Goal: Task Accomplishment & Management: Use online tool/utility

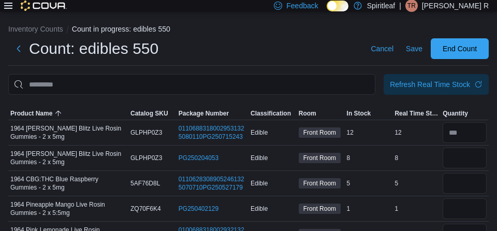
scroll to position [270, 0]
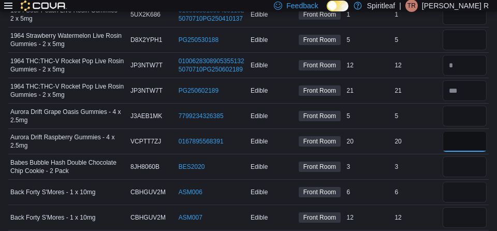
click at [463, 152] on input "number" at bounding box center [465, 141] width 44 height 21
type input "**"
click at [421, 180] on td "Real Time Stock 3" at bounding box center [417, 166] width 48 height 25
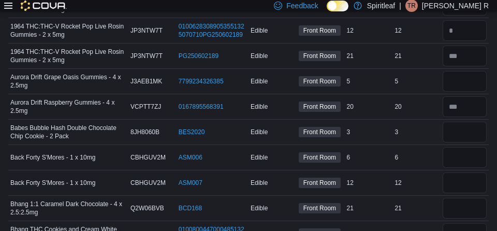
scroll to position [306, 0]
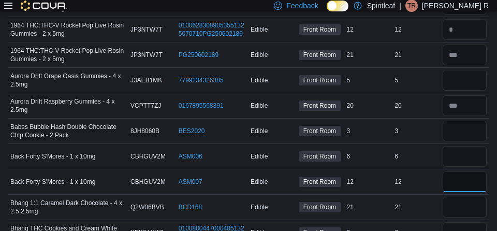
click at [450, 192] on input "number" at bounding box center [465, 181] width 44 height 21
type input "**"
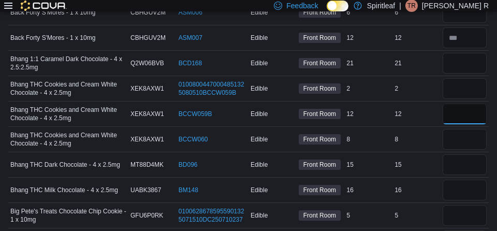
type input "*"
type input "**"
click at [456, 99] on input "number" at bounding box center [465, 88] width 44 height 21
type input "*"
click at [420, 127] on td "Real Time Stock 12" at bounding box center [417, 113] width 48 height 25
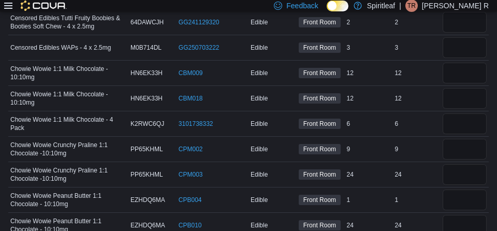
scroll to position [745, 0]
click at [453, 83] on input "number" at bounding box center [465, 73] width 44 height 21
click at [458, 109] on input "number" at bounding box center [465, 98] width 44 height 21
type input "**"
click at [460, 134] on input "number" at bounding box center [465, 123] width 44 height 21
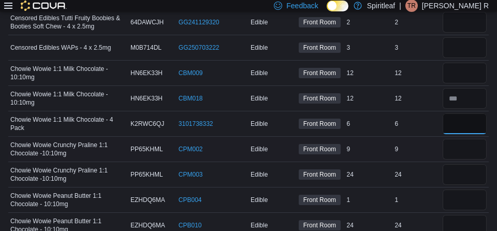
type input "*"
click at [414, 162] on td "Real Time Stock 9" at bounding box center [417, 149] width 48 height 25
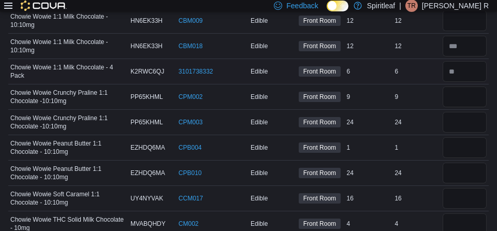
scroll to position [808, 0]
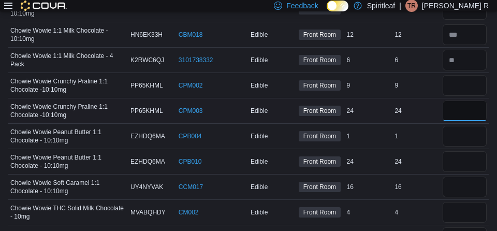
click at [455, 121] on input "number" at bounding box center [465, 110] width 44 height 21
type input "**"
click at [428, 117] on div "24" at bounding box center [417, 111] width 48 height 12
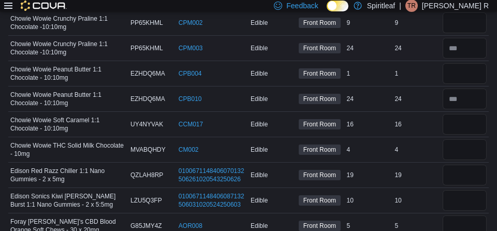
scroll to position [874, 0]
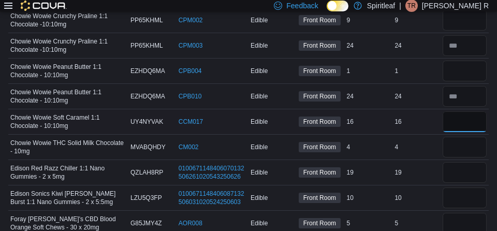
click at [451, 132] on input "number" at bounding box center [465, 121] width 44 height 21
type input "**"
click at [415, 135] on td "Real Time Stock 16" at bounding box center [417, 121] width 48 height 25
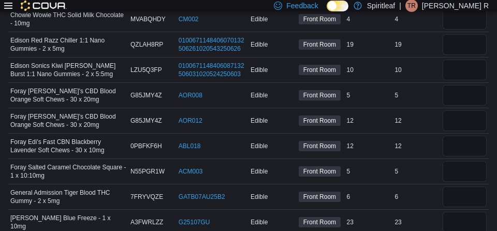
scroll to position [1002, 0]
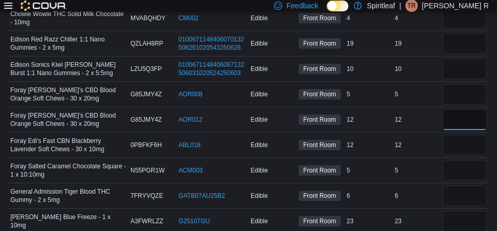
click at [450, 130] on input "number" at bounding box center [465, 119] width 44 height 21
type input "**"
click at [426, 126] on div "12" at bounding box center [417, 119] width 48 height 12
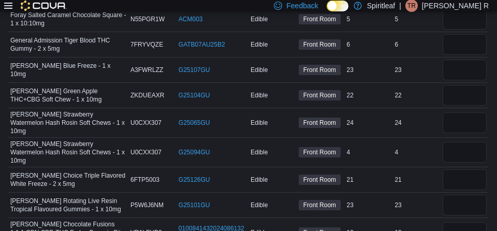
scroll to position [1155, 0]
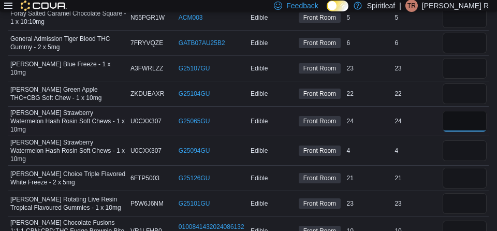
click at [459, 132] on input "number" at bounding box center [465, 121] width 44 height 21
type input "**"
click at [409, 136] on td "Real Time Stock 24" at bounding box center [417, 122] width 48 height 30
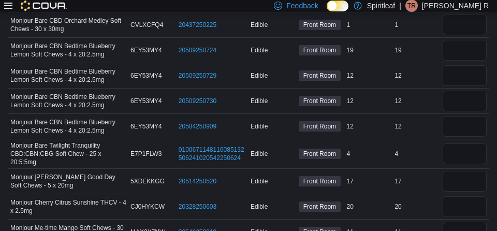
scroll to position [1391, 0]
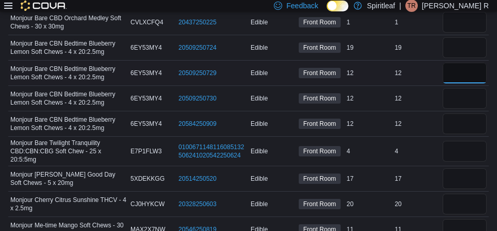
click at [449, 83] on input "number" at bounding box center [465, 73] width 44 height 21
type input "**"
type input "*"
click at [456, 134] on input "number" at bounding box center [465, 123] width 44 height 21
type input "**"
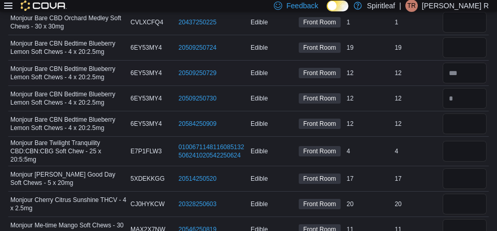
click at [415, 79] on div "12" at bounding box center [417, 73] width 48 height 12
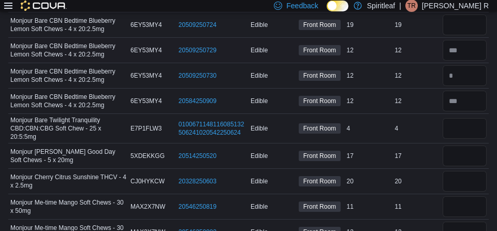
scroll to position [1415, 0]
click at [462, 35] on input "number" at bounding box center [465, 24] width 44 height 21
type input "**"
click at [429, 56] on div "12" at bounding box center [417, 49] width 48 height 12
click at [391, 81] on div "12" at bounding box center [369, 75] width 48 height 12
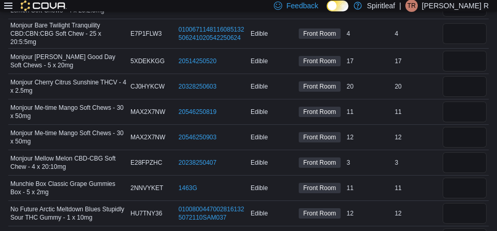
scroll to position [1528, 0]
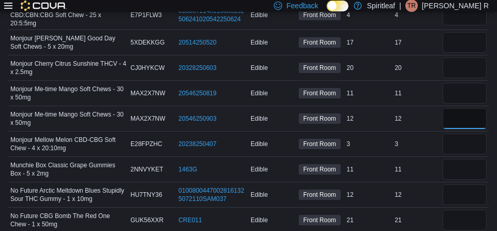
click at [476, 129] on input "number" at bounding box center [465, 118] width 44 height 21
type input "**"
click at [412, 150] on div "3" at bounding box center [417, 144] width 48 height 12
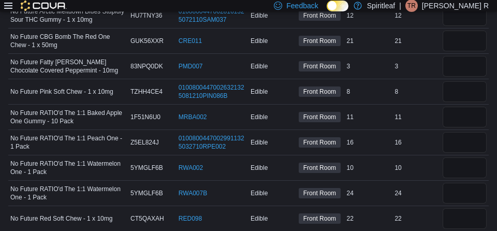
scroll to position [1712, 0]
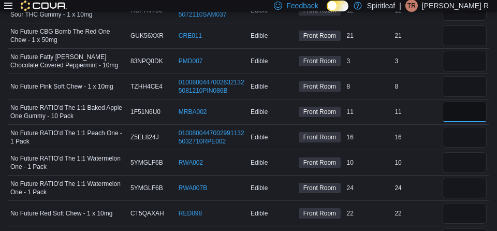
click at [455, 122] on input "number" at bounding box center [465, 111] width 44 height 21
type input "**"
click at [423, 125] on td "Real Time Stock 11" at bounding box center [417, 111] width 48 height 25
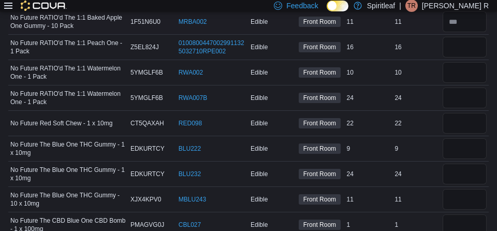
scroll to position [1802, 0]
click at [454, 108] on input "number" at bounding box center [465, 98] width 44 height 21
type input "**"
click at [400, 136] on td "Real Time Stock 22" at bounding box center [417, 123] width 48 height 25
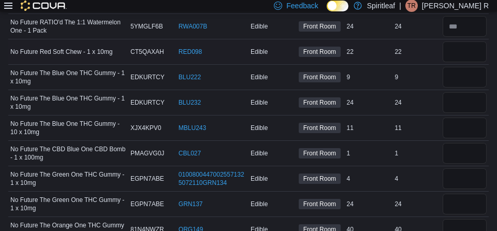
scroll to position [1891, 0]
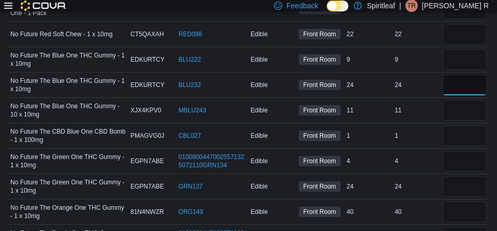
click at [454, 95] on input "number" at bounding box center [465, 85] width 44 height 21
type input "**"
click at [398, 117] on div "11" at bounding box center [417, 110] width 48 height 12
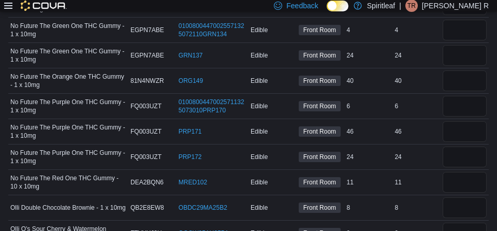
scroll to position [2026, 0]
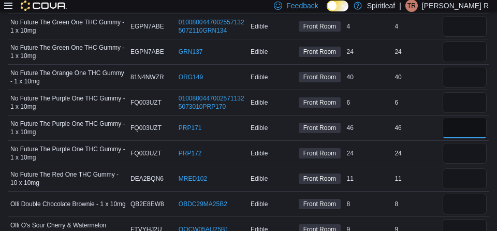
click at [453, 138] on input "number" at bounding box center [465, 128] width 44 height 21
type input "*"
type input "**"
click at [414, 134] on div "46" at bounding box center [417, 128] width 48 height 12
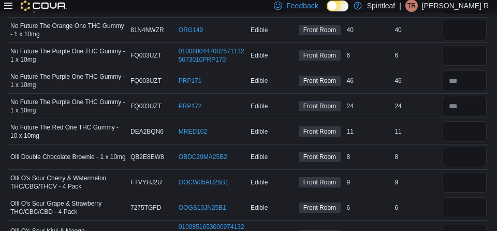
scroll to position [2074, 0]
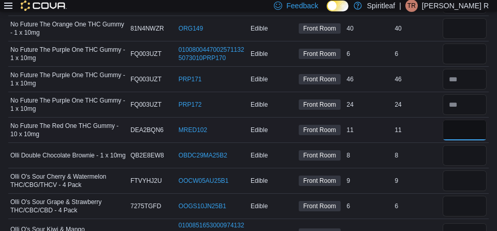
click at [458, 140] on input "number" at bounding box center [465, 130] width 44 height 21
type input "**"
click at [420, 143] on td "Real Time Stock 11" at bounding box center [417, 130] width 48 height 25
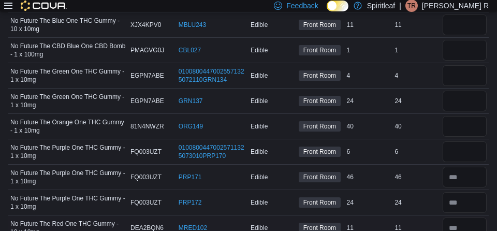
scroll to position [1976, 0]
click at [461, 36] on input "number" at bounding box center [465, 25] width 44 height 21
type input "**"
click at [456, 61] on input "number" at bounding box center [465, 50] width 44 height 21
type input "*"
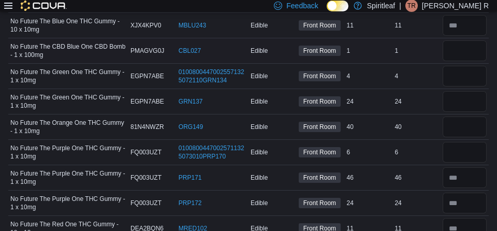
click at [430, 57] on div "1" at bounding box center [417, 51] width 48 height 12
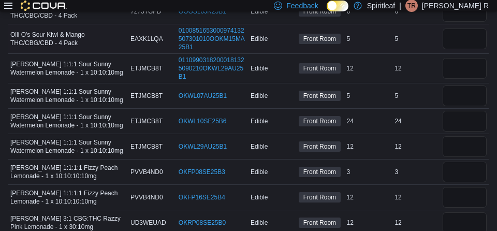
scroll to position [2276, 0]
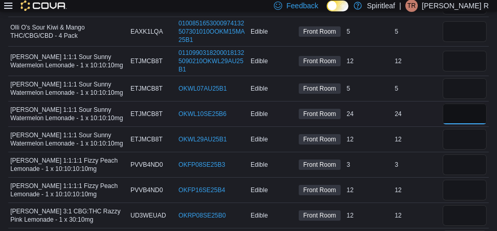
click at [461, 124] on input "number" at bounding box center [465, 114] width 44 height 21
type input "**"
click at [413, 127] on td "Real Time Stock 24" at bounding box center [417, 113] width 48 height 25
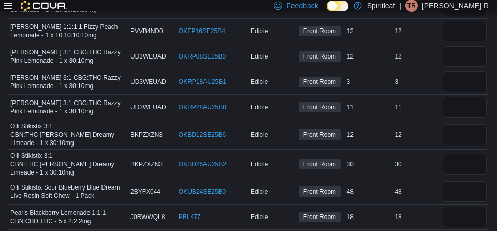
scroll to position [2440, 0]
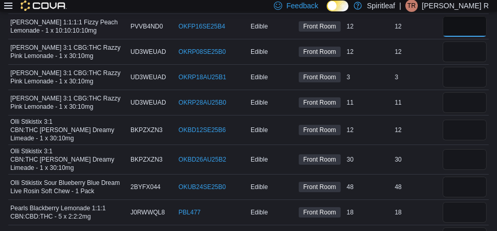
click at [455, 37] on input "number" at bounding box center [465, 26] width 44 height 21
type input "**"
click at [416, 83] on div "3" at bounding box center [417, 77] width 48 height 12
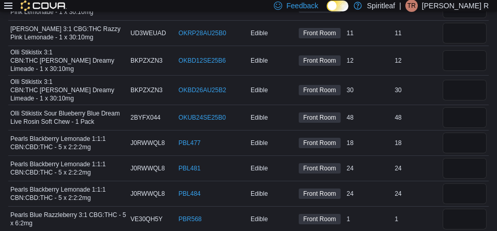
scroll to position [2509, 0]
click at [461, 71] on input "number" at bounding box center [465, 60] width 44 height 21
type input "**"
click at [419, 96] on div "30" at bounding box center [417, 90] width 48 height 12
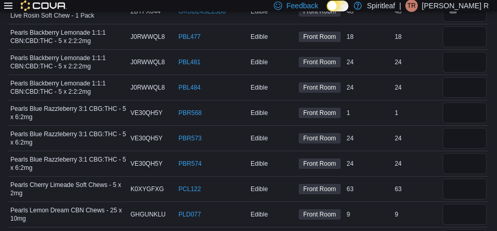
scroll to position [2618, 0]
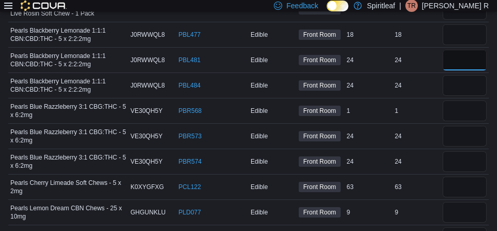
click at [453, 70] on input "number" at bounding box center [465, 60] width 44 height 21
type input "**"
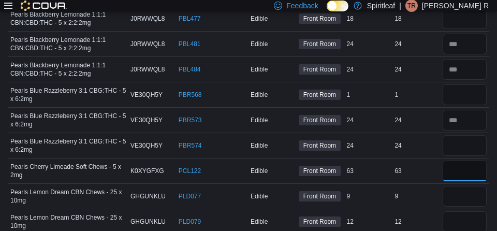
type input "**"
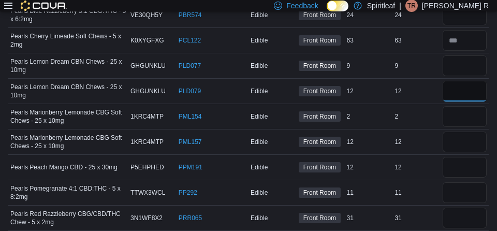
type input "**"
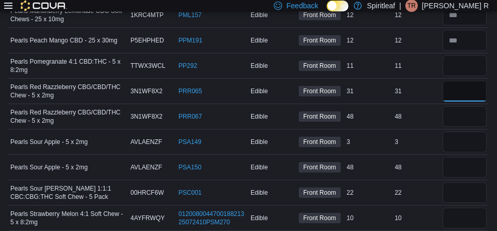
type input "**"
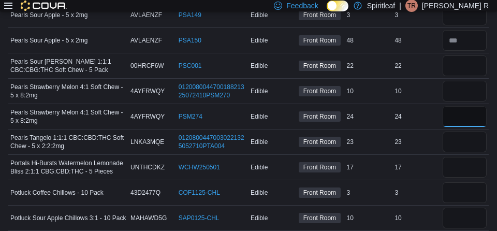
type input "**"
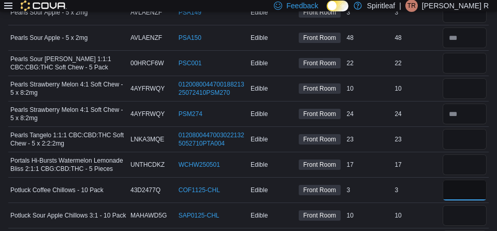
scroll to position [3153, 0]
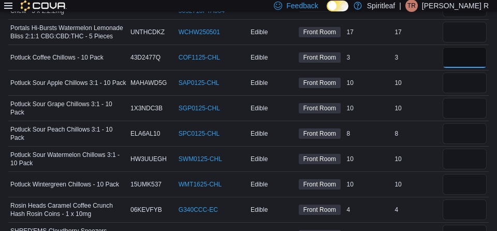
type input "*"
type input "**"
type input "*"
type input "**"
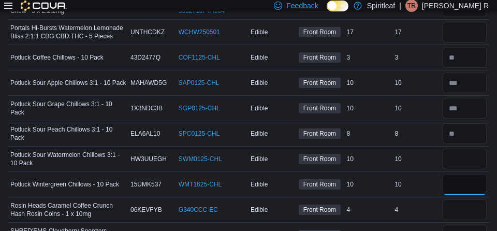
scroll to position [3280, 0]
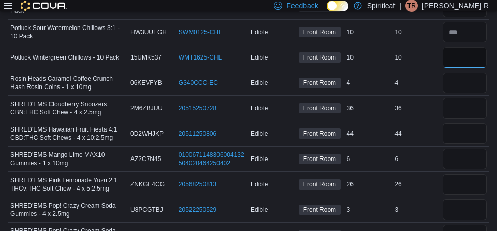
type input "**"
click at [416, 121] on td "Real Time Stock 36" at bounding box center [417, 108] width 48 height 25
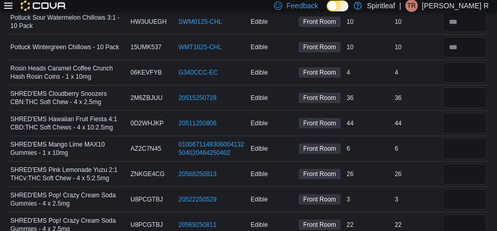
scroll to position [3308, 0]
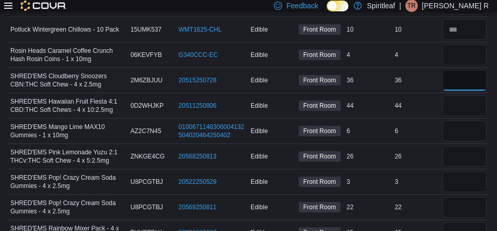
click at [455, 91] on input "number" at bounding box center [465, 80] width 44 height 21
type input "**"
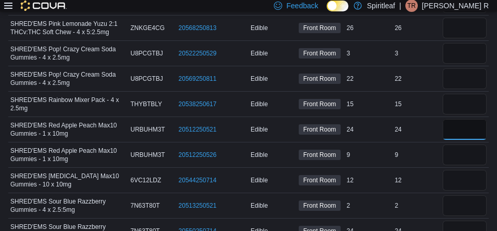
type input "**"
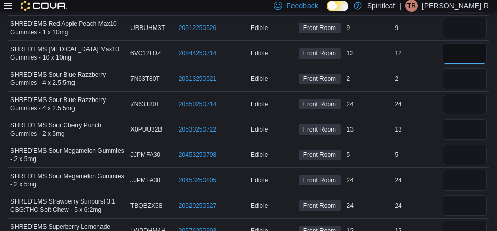
click at [460, 64] on input "number" at bounding box center [465, 53] width 44 height 21
type input "**"
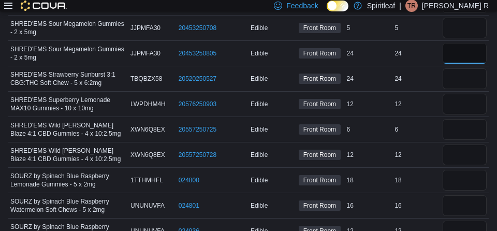
type input "**"
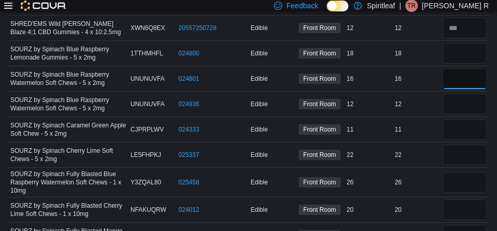
type input "**"
click at [465, 89] on input "number" at bounding box center [465, 78] width 44 height 21
type input "*"
click at [433, 117] on td "Real Time Stock 12" at bounding box center [417, 104] width 48 height 25
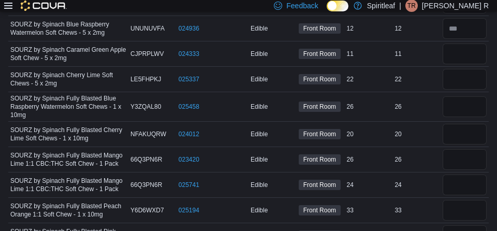
scroll to position [3906, 0]
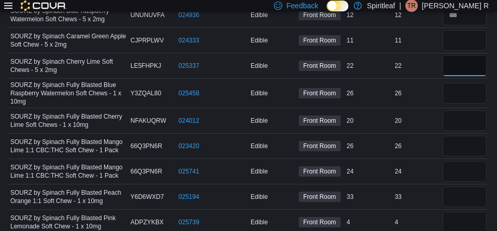
click at [458, 76] on input "number" at bounding box center [465, 65] width 44 height 21
type input "**"
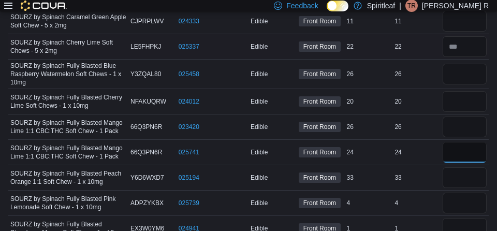
type input "*"
type input "**"
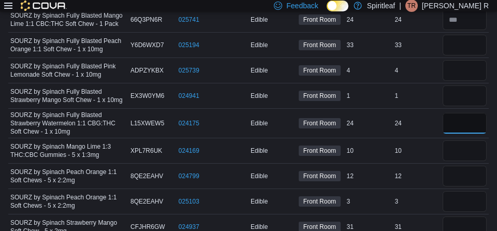
type input "**"
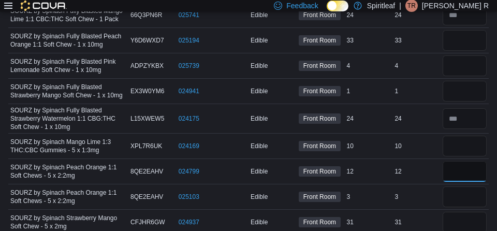
scroll to position [4193, 0]
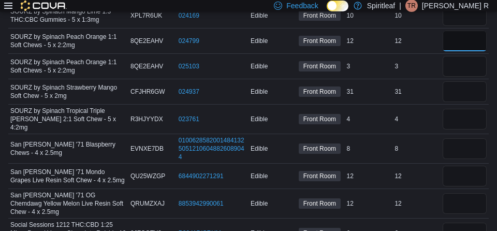
type input "**"
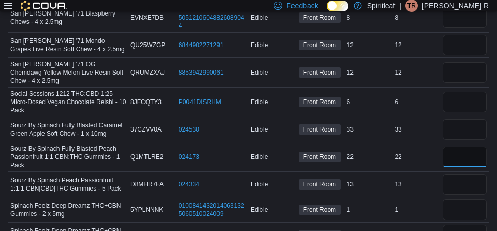
scroll to position [4335, 0]
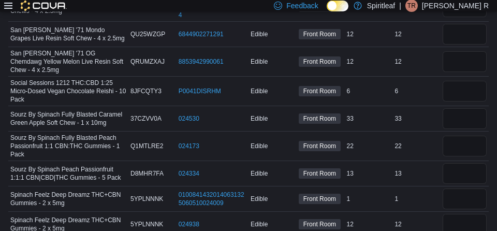
click at [424, 40] on div "12" at bounding box center [417, 34] width 48 height 12
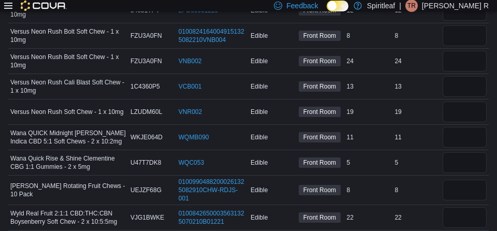
scroll to position [4702, 0]
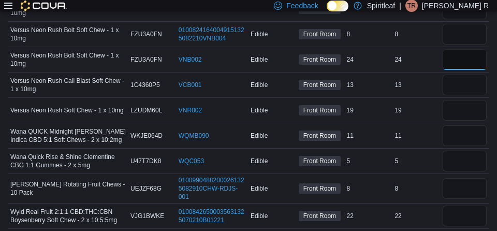
click at [452, 70] on input "number" at bounding box center [465, 59] width 44 height 21
type input "**"
click at [436, 66] on div "24" at bounding box center [417, 59] width 48 height 12
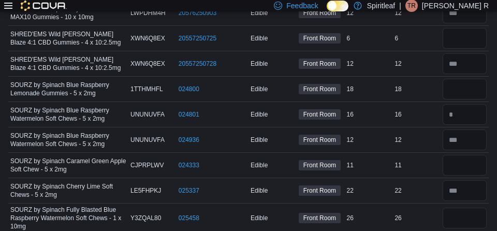
scroll to position [3795, 0]
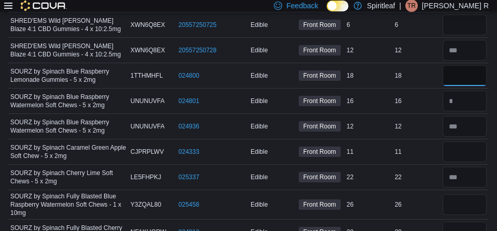
click at [462, 86] on input "number" at bounding box center [465, 75] width 44 height 21
type input "**"
click at [411, 89] on td "Real Time Stock 18" at bounding box center [417, 75] width 48 height 25
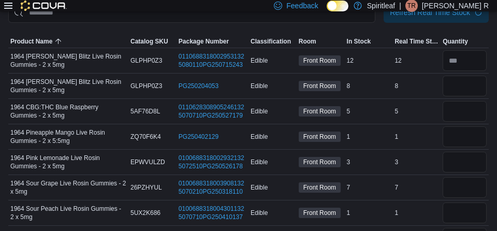
scroll to position [0, 0]
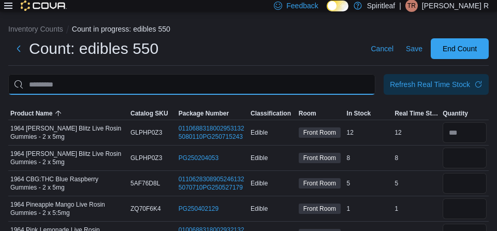
click at [298, 91] on input "This is a search bar. After typing your query, hit enter to filter the results …" at bounding box center [191, 84] width 367 height 21
type input "*****"
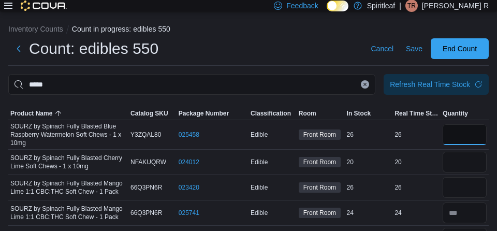
click at [476, 136] on input "number" at bounding box center [465, 134] width 44 height 21
click at [364, 83] on button "Clear input" at bounding box center [365, 84] width 8 height 8
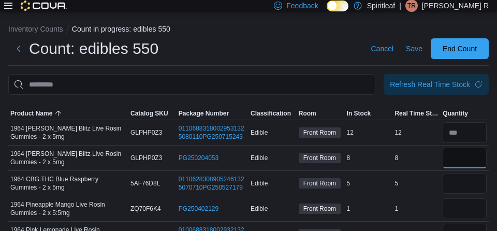
click at [456, 162] on input "number" at bounding box center [465, 158] width 44 height 21
type input "*"
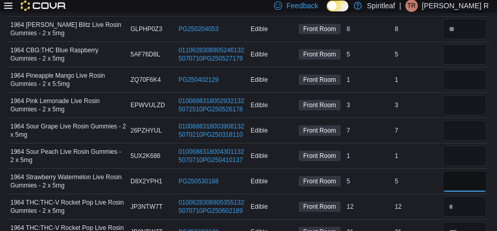
type input "*"
click at [476, 57] on input "number" at bounding box center [465, 54] width 44 height 21
type input "*"
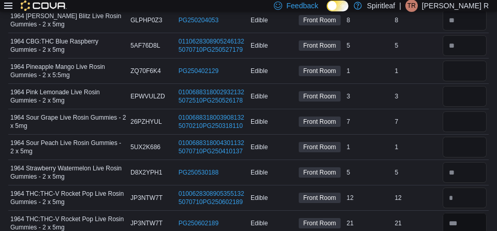
scroll to position [270, 0]
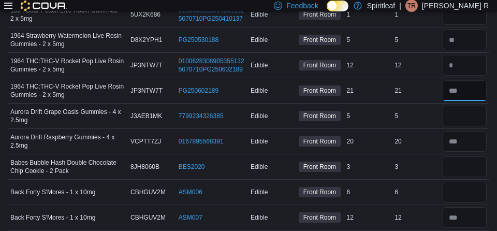
type input "**"
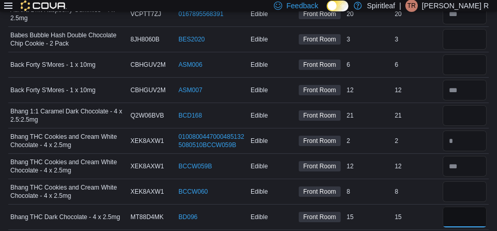
scroll to position [528, 0]
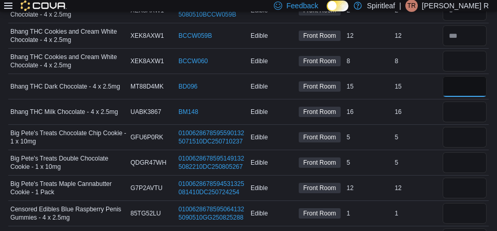
type input "*"
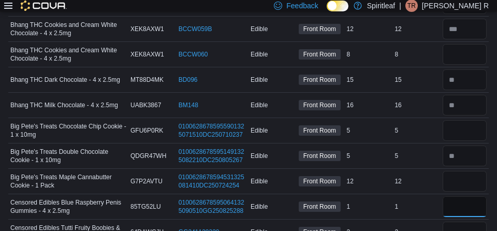
scroll to position [670, 0]
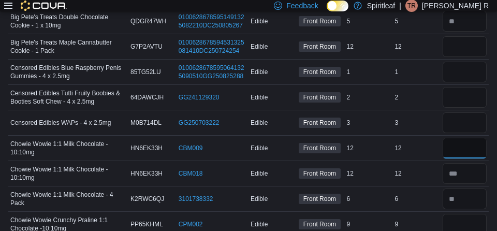
type input "*"
type input "**"
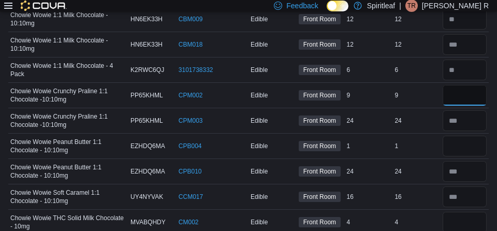
type input "*"
type input "**"
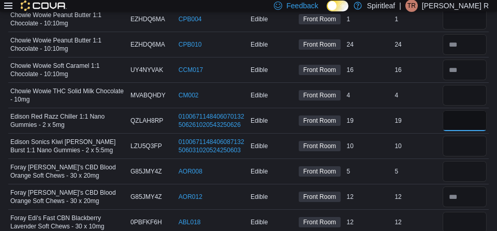
type input "*"
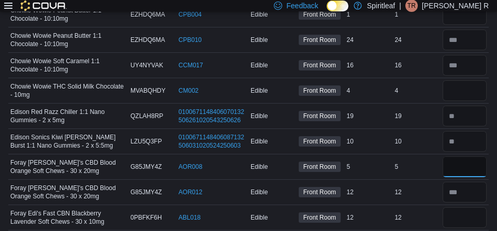
type input "*"
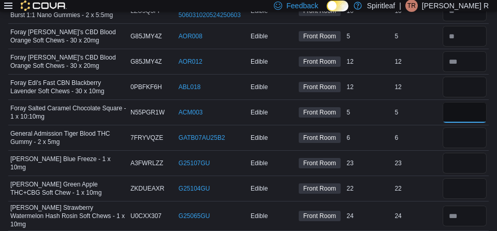
type input "*"
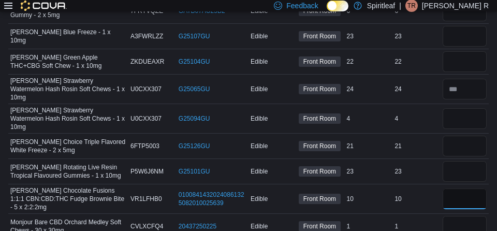
scroll to position [1316, 0]
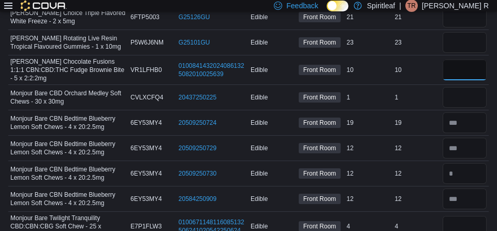
type input "*"
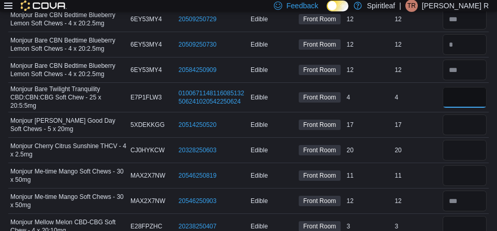
type input "*"
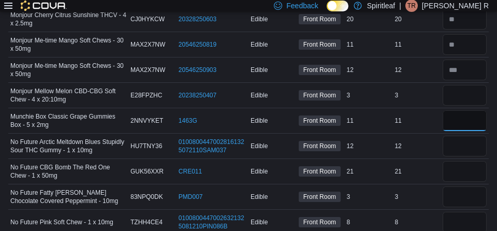
type input "*"
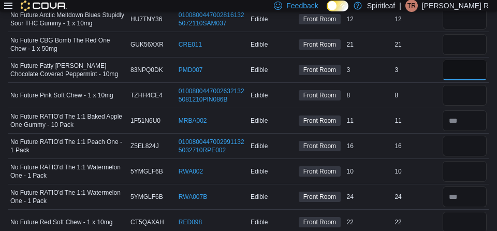
type input "*"
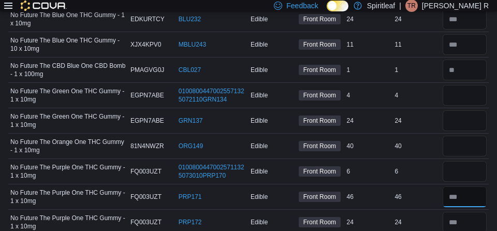
scroll to position [2084, 0]
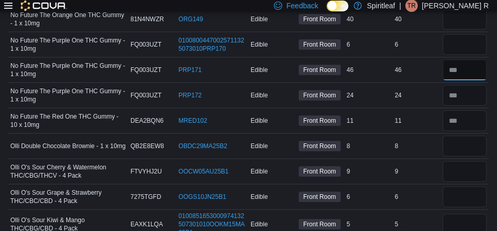
type input "*"
click at [458, 80] on input "number" at bounding box center [465, 70] width 44 height 21
type input "**"
type input "*"
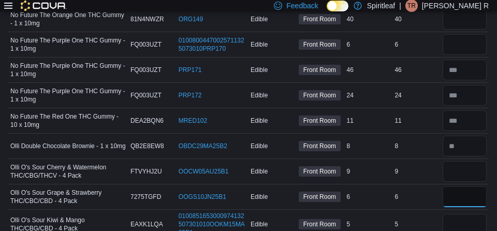
scroll to position [2211, 0]
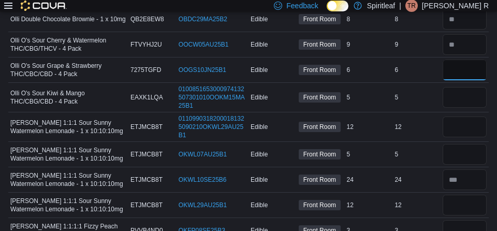
type input "*"
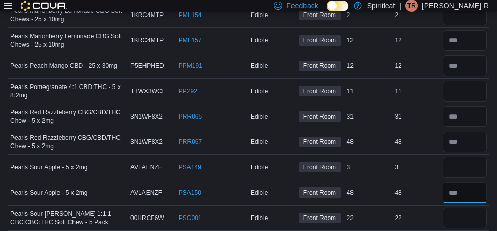
scroll to position [2992, 0]
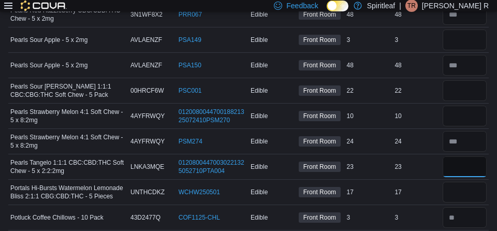
type input "*"
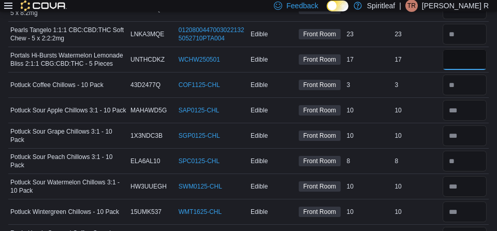
type input "*"
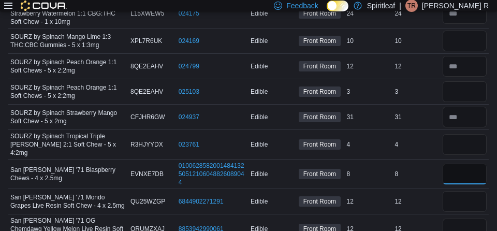
scroll to position [4296, 0]
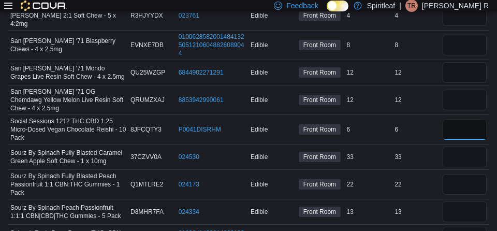
type input "*"
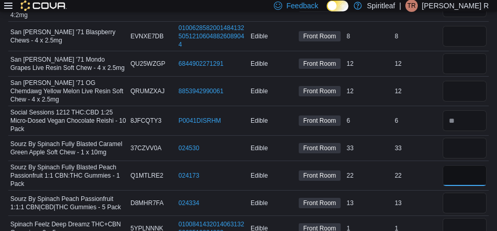
scroll to position [4440, 0]
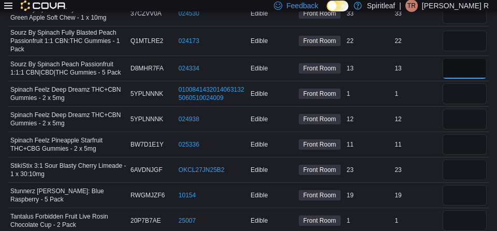
type input "*"
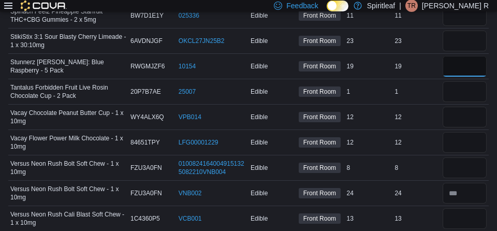
type input "*"
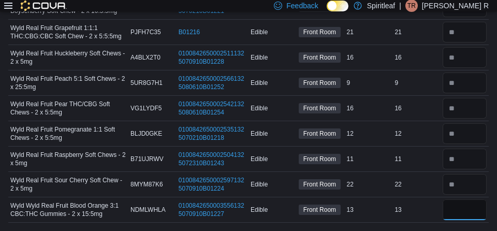
scroll to position [4990, 0]
click at [412, 113] on div "16" at bounding box center [417, 108] width 48 height 12
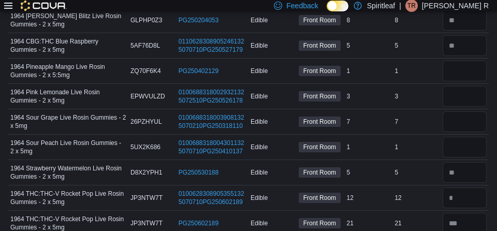
scroll to position [0, 0]
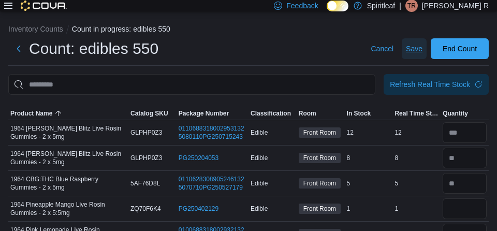
click at [419, 50] on span "Save" at bounding box center [414, 48] width 17 height 10
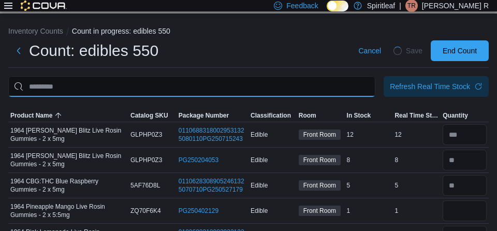
click at [283, 87] on input "This is a search bar. After typing your query, hit enter to filter the results …" at bounding box center [191, 86] width 367 height 21
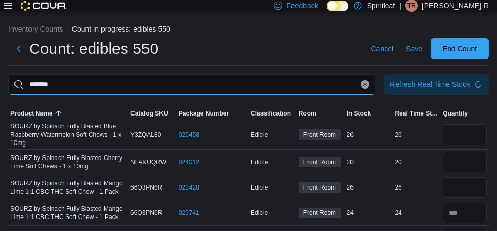
click at [236, 89] on input "*******" at bounding box center [191, 84] width 367 height 21
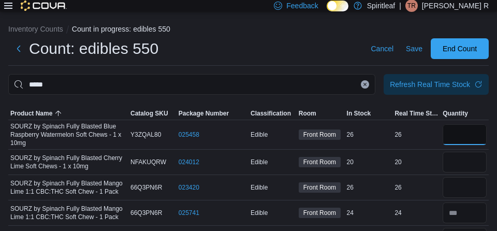
click at [455, 136] on input "number" at bounding box center [465, 134] width 44 height 21
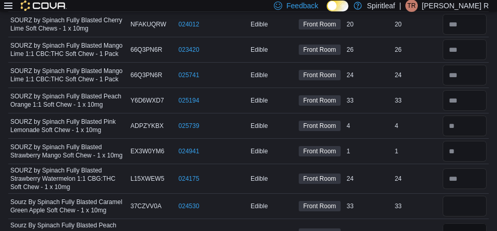
scroll to position [180, 0]
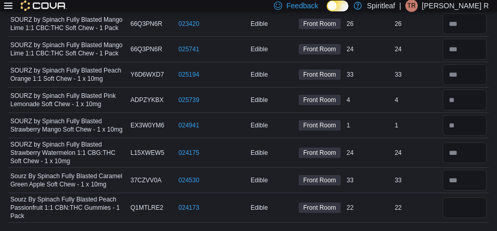
click at [407, 168] on td "Real Time Stock 33" at bounding box center [417, 180] width 48 height 25
click at [474, 203] on input "number" at bounding box center [465, 207] width 44 height 21
click at [401, 153] on div "24" at bounding box center [417, 153] width 48 height 12
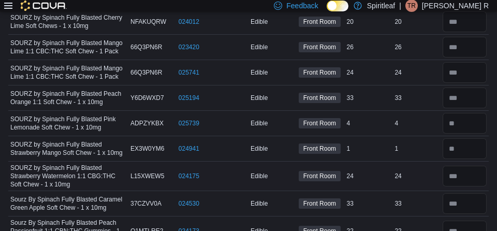
scroll to position [0, 0]
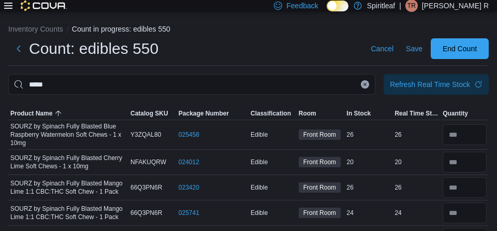
click at [364, 84] on icon "Clear input" at bounding box center [365, 84] width 3 height 3
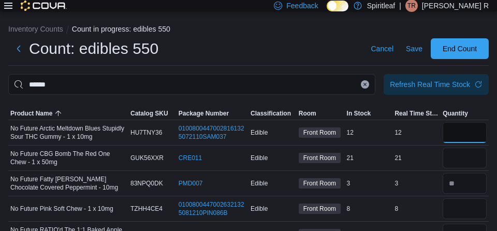
click at [469, 132] on input "number" at bounding box center [465, 132] width 44 height 21
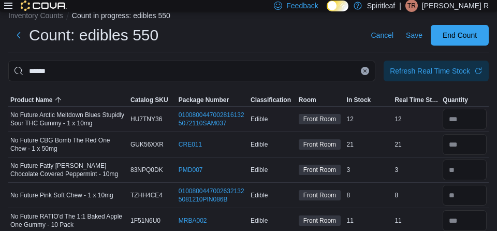
scroll to position [144, 0]
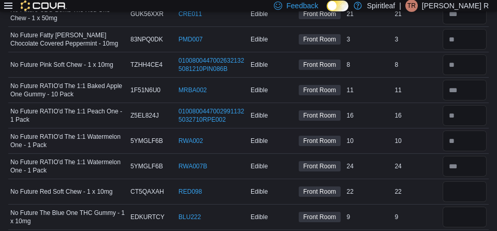
click at [419, 143] on div "10" at bounding box center [417, 141] width 48 height 12
click at [462, 139] on input "number" at bounding box center [465, 140] width 44 height 21
click at [457, 120] on input "number" at bounding box center [465, 115] width 44 height 21
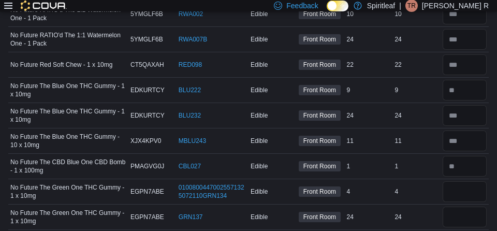
scroll to position [398, 0]
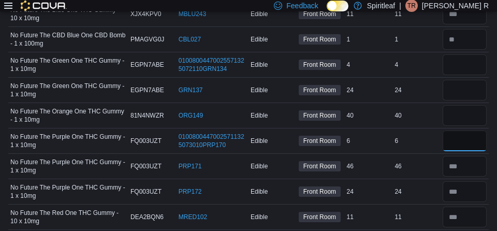
click at [459, 140] on input "number" at bounding box center [465, 140] width 44 height 21
click at [427, 130] on td "Real Time Stock 6" at bounding box center [417, 140] width 48 height 25
click at [465, 63] on input "number" at bounding box center [465, 64] width 44 height 21
click at [412, 129] on td "Real Time Stock 6" at bounding box center [417, 140] width 48 height 25
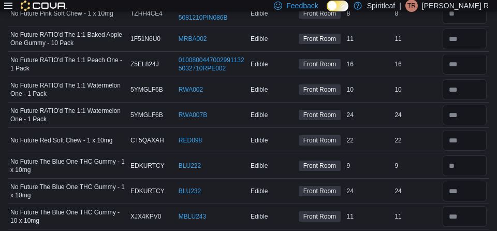
scroll to position [0, 0]
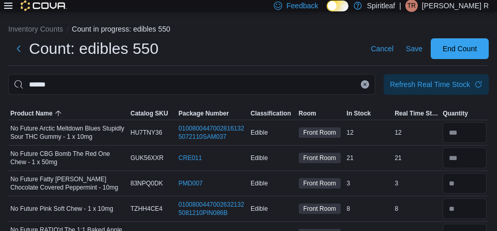
click at [363, 82] on icon "Clear input" at bounding box center [365, 84] width 4 height 4
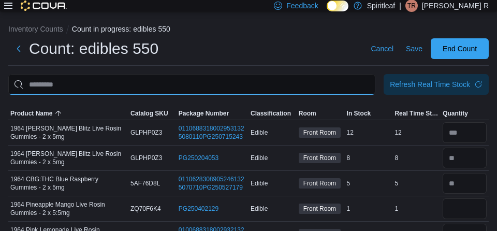
click at [340, 85] on input "This is a search bar. After typing your query, hit enter to filter the results …" at bounding box center [191, 84] width 367 height 21
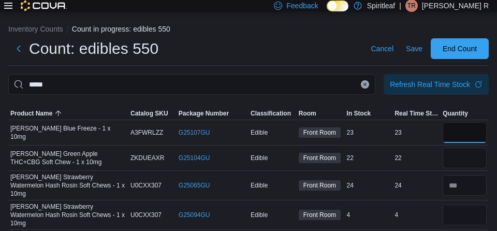
click at [458, 125] on input "number" at bounding box center [465, 132] width 44 height 21
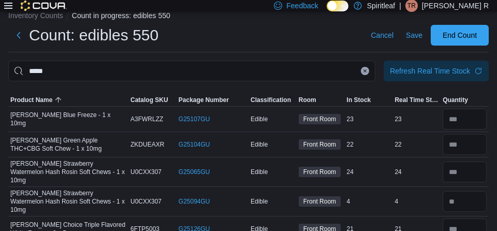
scroll to position [50, 0]
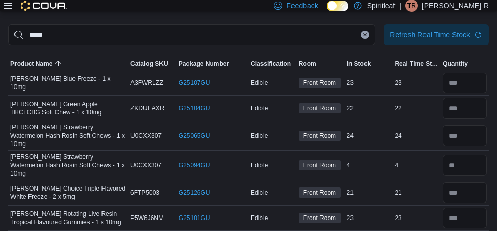
click at [364, 35] on icon "Clear input" at bounding box center [365, 35] width 3 height 3
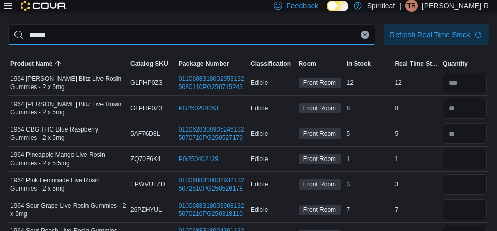
scroll to position [0, 0]
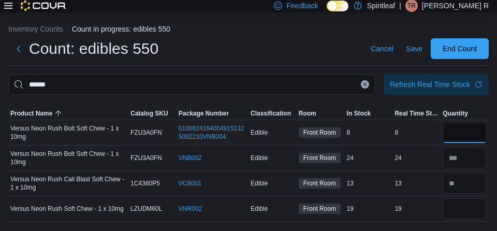
click at [466, 138] on input "number" at bounding box center [465, 132] width 44 height 21
click at [364, 84] on icon "Clear input" at bounding box center [365, 84] width 3 height 3
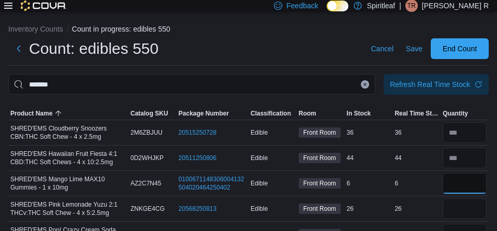
click at [450, 183] on input "number" at bounding box center [465, 183] width 44 height 21
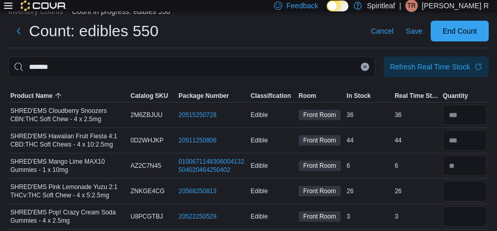
scroll to position [148, 0]
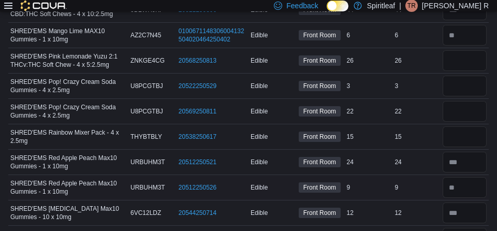
click at [409, 190] on div "9" at bounding box center [417, 187] width 48 height 12
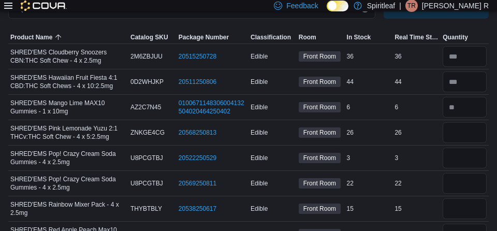
scroll to position [0, 0]
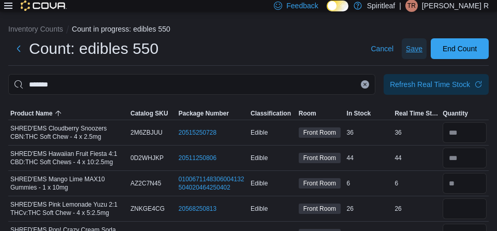
click at [412, 52] on span "Save" at bounding box center [414, 48] width 17 height 10
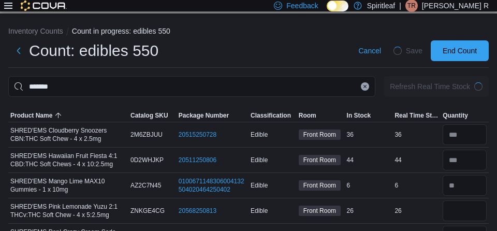
click at [363, 89] on icon "Clear input" at bounding box center [365, 86] width 4 height 4
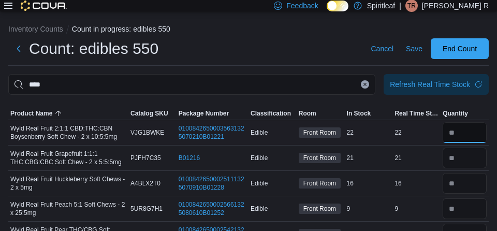
click at [478, 133] on input "number" at bounding box center [465, 132] width 44 height 21
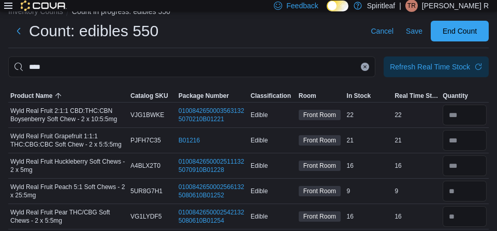
scroll to position [130, 0]
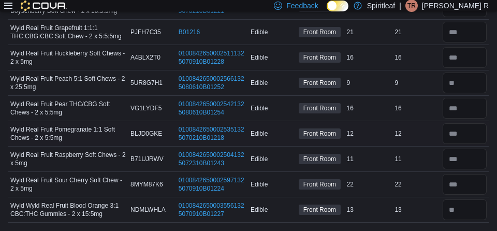
click at [424, 141] on td "Real Time Stock 12" at bounding box center [417, 133] width 48 height 25
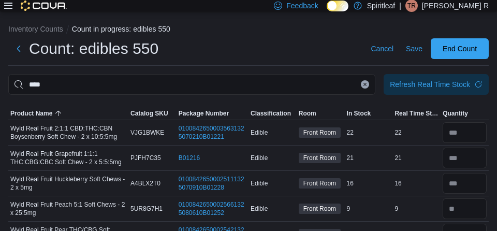
click at [362, 88] on button "Clear input" at bounding box center [365, 84] width 8 height 8
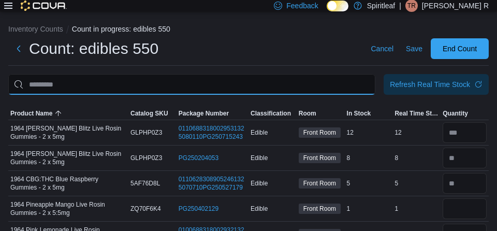
click at [345, 83] on input "This is a search bar. After typing your query, hit enter to filter the results …" at bounding box center [191, 84] width 367 height 21
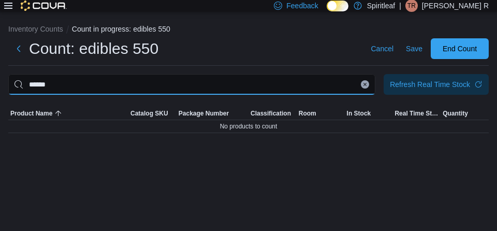
click at [317, 87] on input "******" at bounding box center [191, 84] width 367 height 21
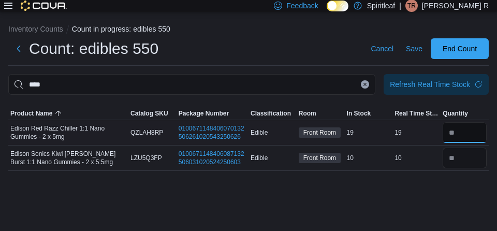
click at [470, 135] on input "number" at bounding box center [465, 132] width 44 height 21
click at [369, 208] on div "Inventory Counts Count in progress: edibles 550 Count: edibles 550 Cancel Save …" at bounding box center [248, 121] width 497 height 220
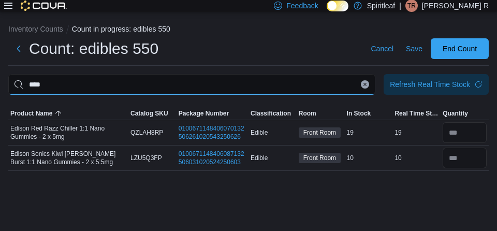
click at [346, 89] on input "****" at bounding box center [191, 84] width 367 height 21
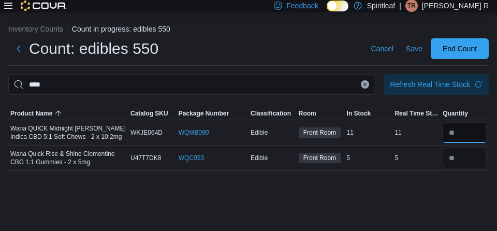
click at [467, 138] on input "number" at bounding box center [465, 132] width 44 height 21
click at [364, 85] on icon "Clear input" at bounding box center [365, 84] width 3 height 3
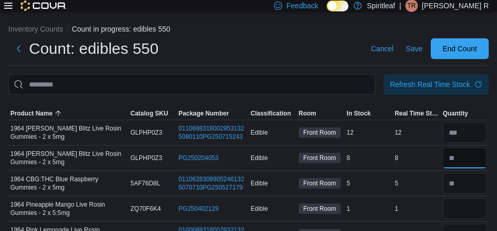
click at [460, 164] on input "number" at bounding box center [465, 158] width 44 height 21
click at [412, 188] on div "5" at bounding box center [417, 183] width 48 height 12
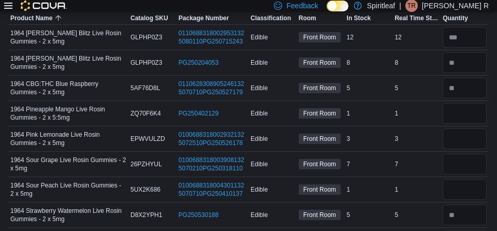
scroll to position [102, 0]
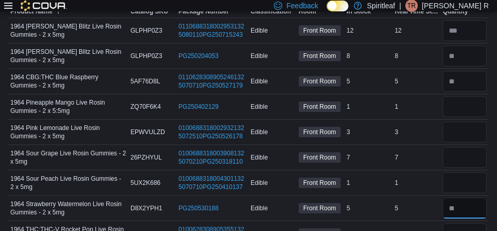
click at [457, 219] on input "number" at bounding box center [465, 208] width 44 height 21
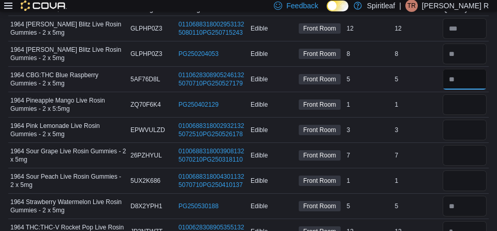
click at [464, 86] on input "number" at bounding box center [465, 79] width 44 height 21
click at [464, 138] on input "number" at bounding box center [465, 130] width 44 height 21
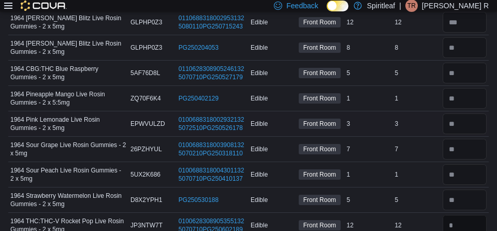
scroll to position [243, 0]
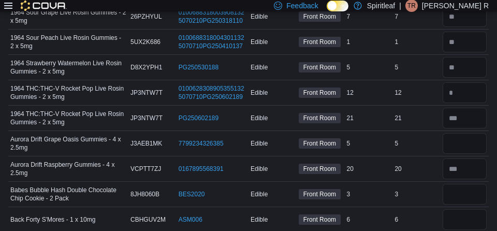
click at [412, 131] on td "Real Time Stock 21" at bounding box center [417, 118] width 48 height 25
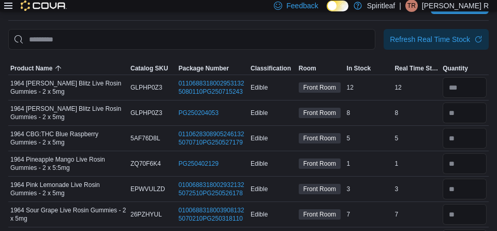
scroll to position [0, 0]
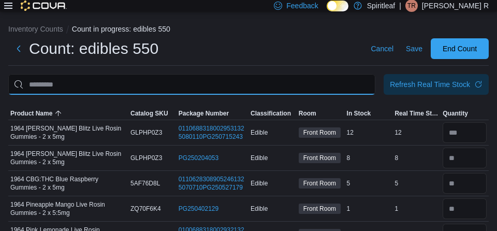
click at [344, 81] on input "This is a search bar. After typing your query, hit enter to filter the results …" at bounding box center [191, 84] width 367 height 21
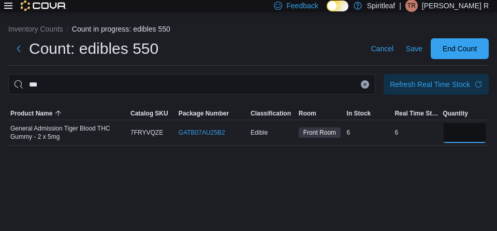
click at [468, 135] on input "number" at bounding box center [465, 132] width 44 height 21
click at [363, 83] on icon "Clear input" at bounding box center [365, 84] width 4 height 4
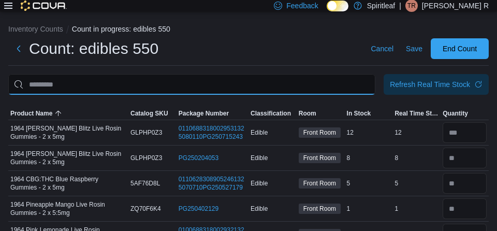
click at [345, 83] on input "This is a search bar. After typing your query, hit enter to filter the results …" at bounding box center [191, 84] width 367 height 21
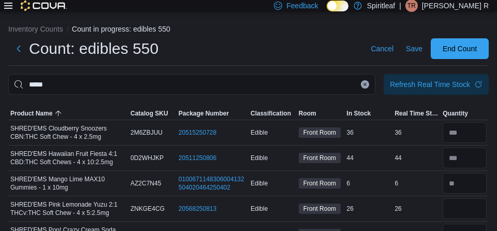
click at [409, 176] on td "Real Time Stock 6" at bounding box center [417, 183] width 48 height 25
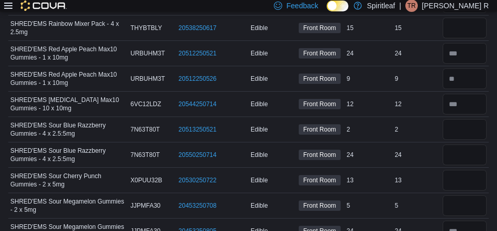
scroll to position [384, 0]
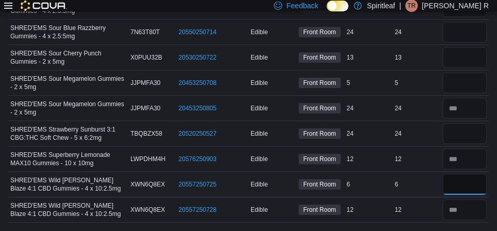
click at [457, 184] on input "number" at bounding box center [465, 184] width 44 height 21
click at [454, 60] on input "number" at bounding box center [465, 57] width 44 height 21
click at [417, 82] on div "5" at bounding box center [417, 83] width 48 height 12
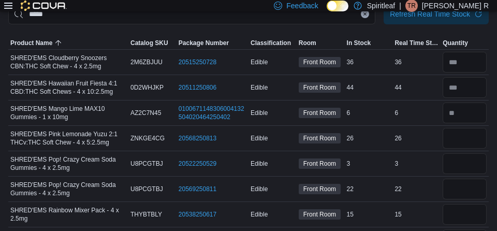
scroll to position [66, 0]
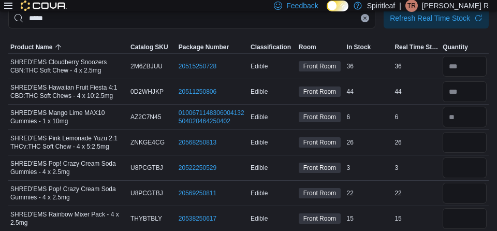
click at [363, 18] on icon "Clear input" at bounding box center [365, 18] width 4 height 4
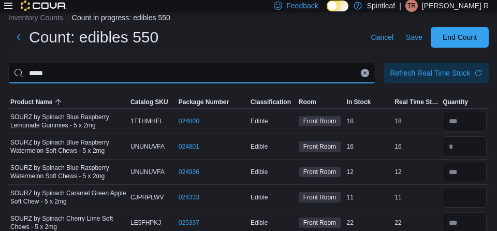
scroll to position [0, 0]
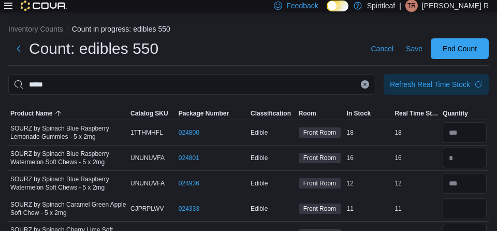
click at [363, 83] on icon "Clear input" at bounding box center [365, 84] width 4 height 4
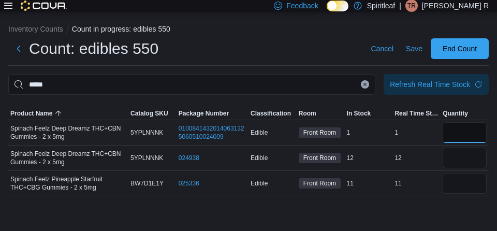
click at [472, 135] on input "number" at bounding box center [465, 132] width 44 height 21
click at [400, 227] on div "Inventory Counts Count in progress: edibles 550 Count: edibles 550 Cancel Save …" at bounding box center [248, 121] width 497 height 220
click at [364, 84] on icon "Clear input" at bounding box center [365, 84] width 3 height 3
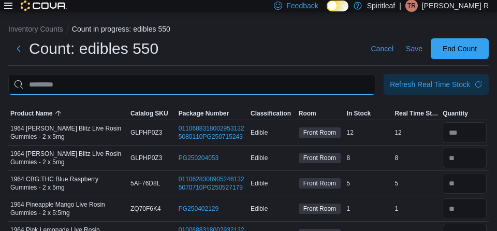
click at [325, 79] on input "This is a search bar. After typing your query, hit enter to filter the results …" at bounding box center [191, 84] width 367 height 21
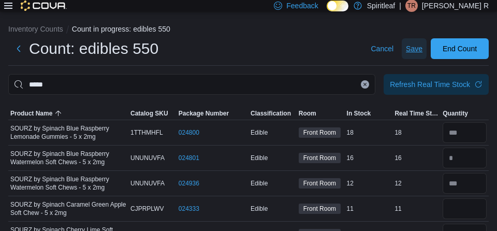
click at [410, 50] on span "Save" at bounding box center [414, 48] width 17 height 10
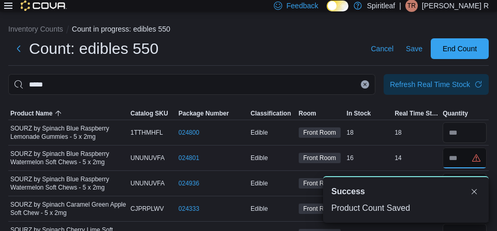
click at [454, 161] on input "number" at bounding box center [465, 158] width 44 height 21
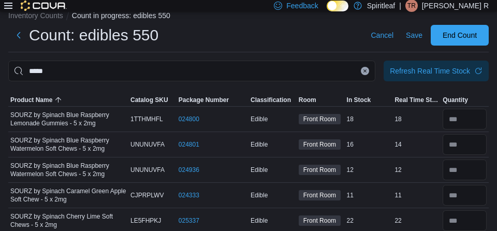
scroll to position [146, 0]
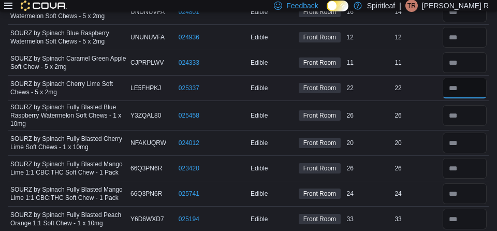
click at [457, 85] on input "number" at bounding box center [465, 88] width 44 height 21
click at [427, 109] on td "Real Time Stock 26" at bounding box center [417, 116] width 48 height 30
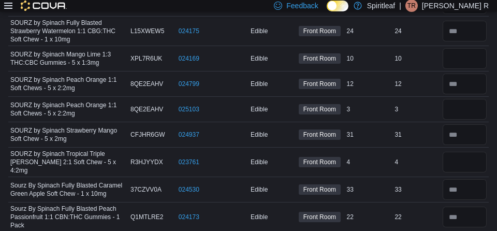
scroll to position [413, 0]
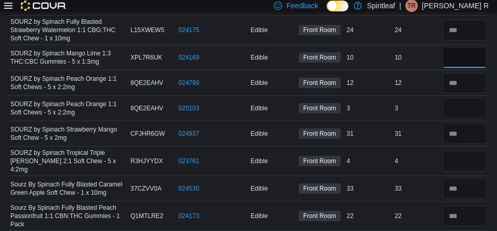
click at [464, 68] on input "number" at bounding box center [465, 57] width 44 height 21
